Goal: Complete application form

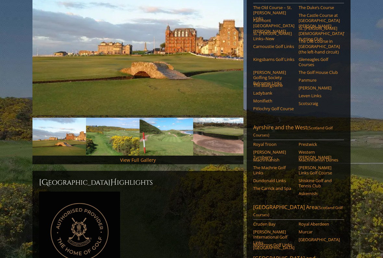
scroll to position [119, 0]
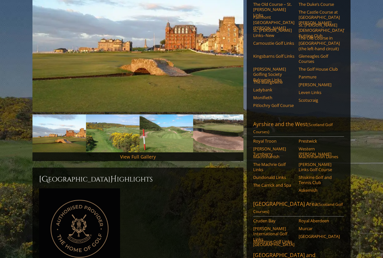
click at [312, 122] on span "(Scotland Golf Courses)" at bounding box center [292, 128] width 79 height 13
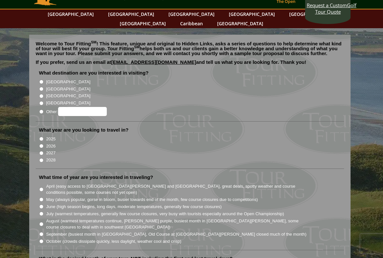
scroll to position [30, 0]
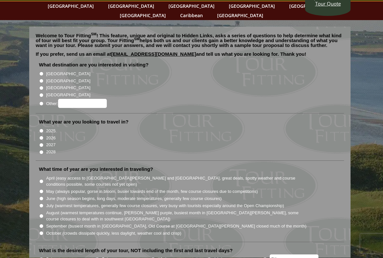
click at [42, 136] on input "2026" at bounding box center [41, 138] width 4 height 4
radio input "true"
click at [42, 79] on input "[GEOGRAPHIC_DATA]" at bounding box center [41, 81] width 4 height 4
radio input "true"
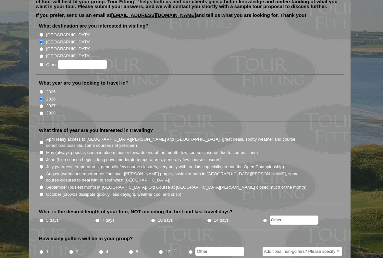
scroll to position [88, 0]
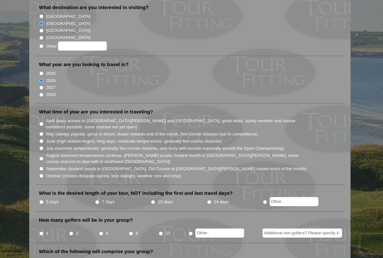
click at [42, 118] on li "April (easy access to St. Andrews and Ballybunion, great deals, spotty weather …" at bounding box center [192, 123] width 307 height 13
click at [40, 132] on input "May (always popular, gorse in bloom, busier towards end of the month, few cours…" at bounding box center [41, 134] width 4 height 4
radio input "true"
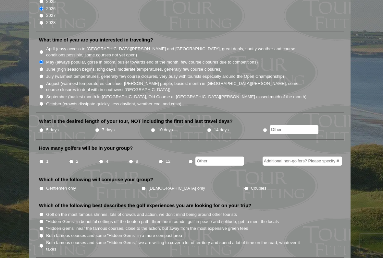
scroll to position [161, 0]
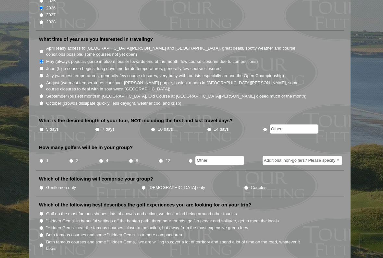
click at [101, 126] on li "7 days" at bounding box center [123, 130] width 56 height 8
click at [98, 127] on input "7 days" at bounding box center [97, 129] width 4 height 4
radio input "true"
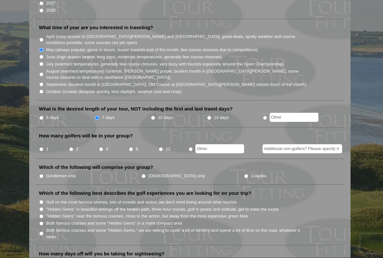
scroll to position [173, 0]
click at [73, 140] on li "2" at bounding box center [84, 146] width 30 height 13
click at [72, 147] on input "2" at bounding box center [71, 149] width 4 height 4
radio input "true"
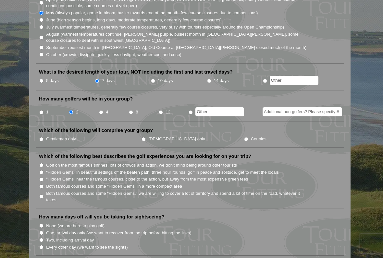
scroll to position [213, 0]
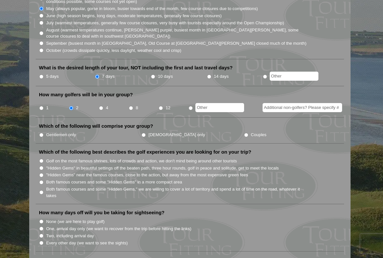
click at [244, 131] on li "Couples" at bounding box center [295, 134] width 102 height 7
click at [244, 133] on input "Couples" at bounding box center [246, 135] width 4 height 4
radio input "true"
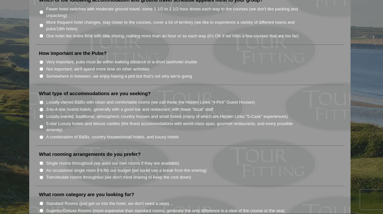
scroll to position [465, 0]
